Goal: Find specific page/section: Find specific page/section

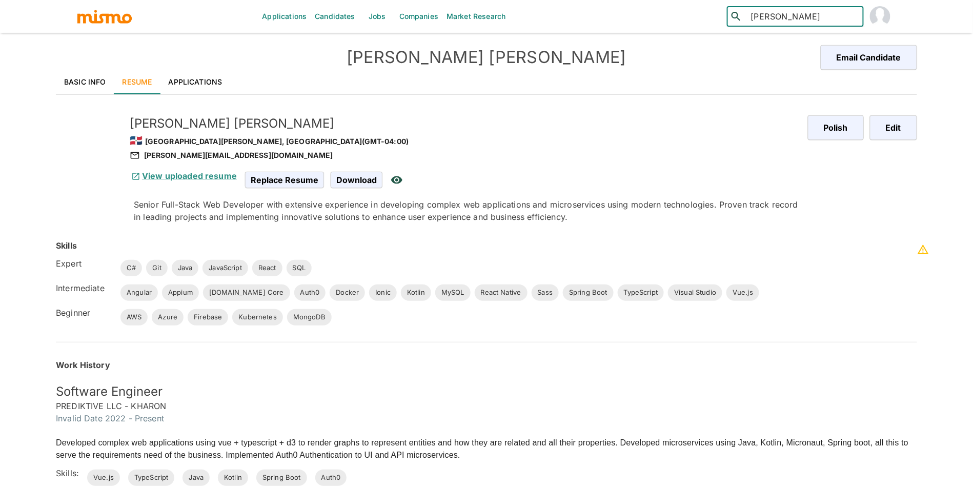
type input "[PERSON_NAME]"
click at [791, 55] on div "[PERSON_NAME] ([GEOGRAPHIC_DATA])" at bounding box center [795, 50] width 137 height 39
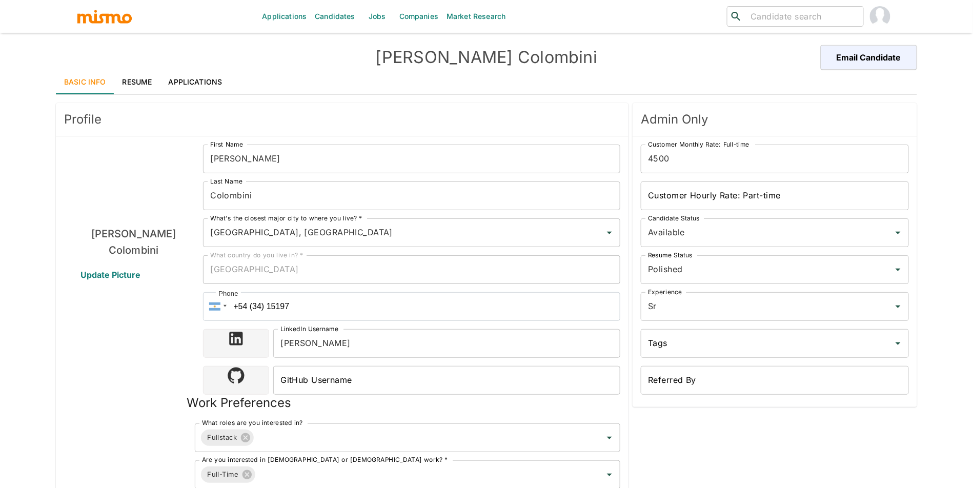
click at [220, 76] on link "Applications" at bounding box center [195, 82] width 70 height 25
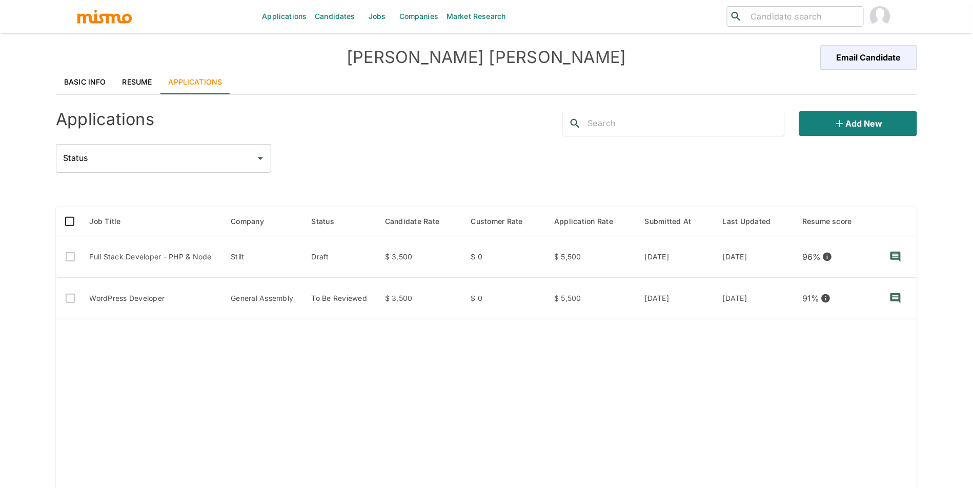
click at [136, 80] on link "Resume" at bounding box center [137, 82] width 46 height 25
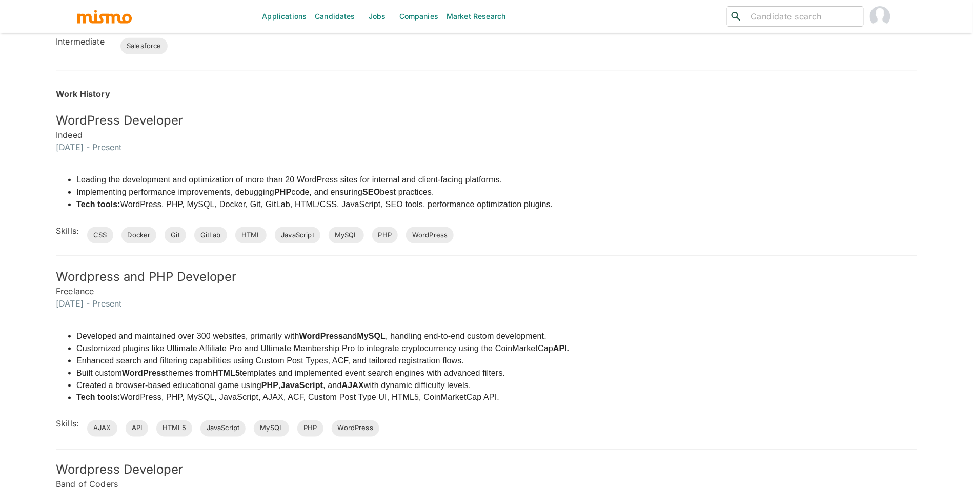
scroll to position [335, 0]
